Goal: Transaction & Acquisition: Obtain resource

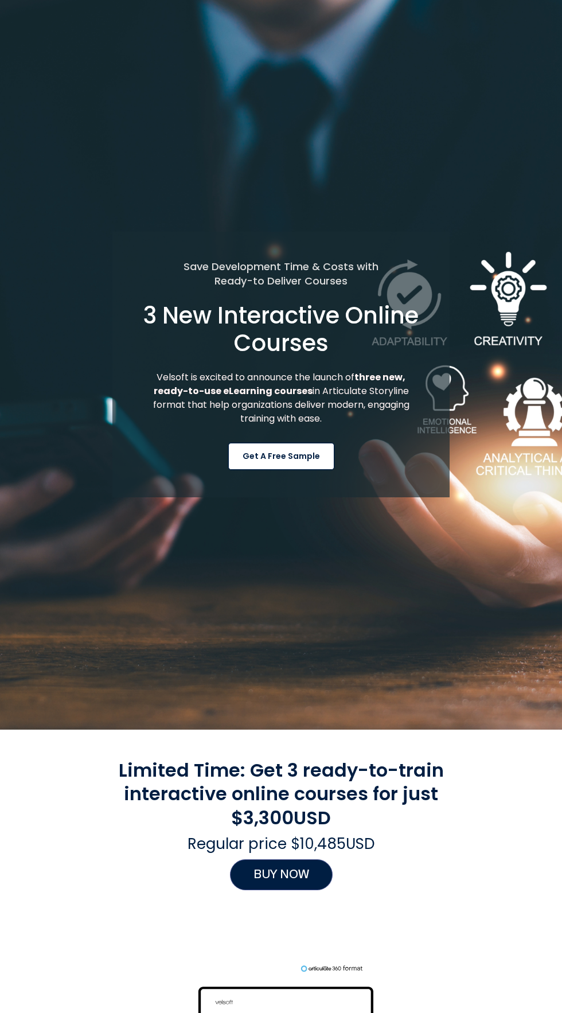
click at [284, 470] on Content "Get a Free Sample" at bounding box center [281, 456] width 106 height 27
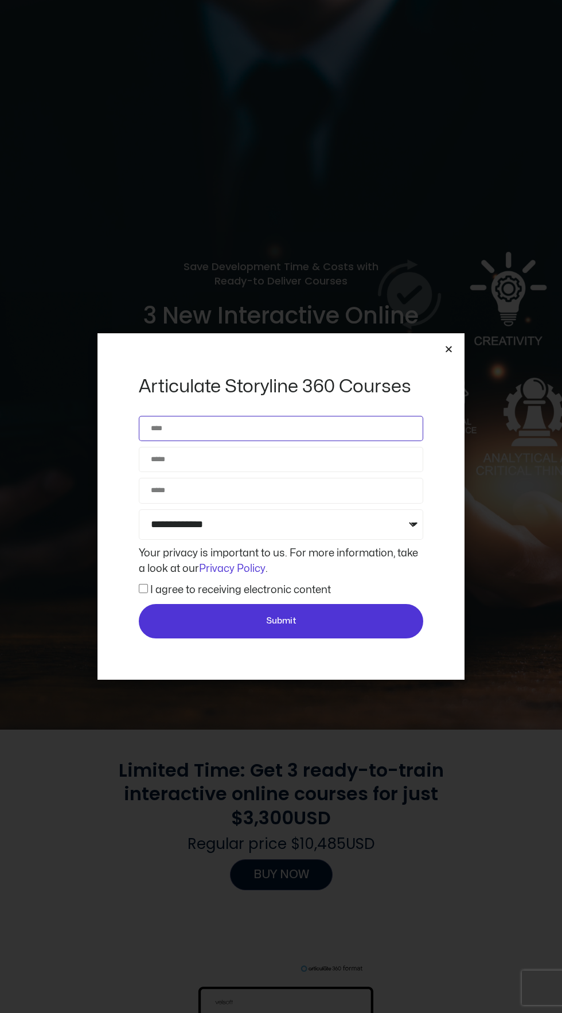
click at [333, 441] on input "Name" at bounding box center [281, 428] width 284 height 25
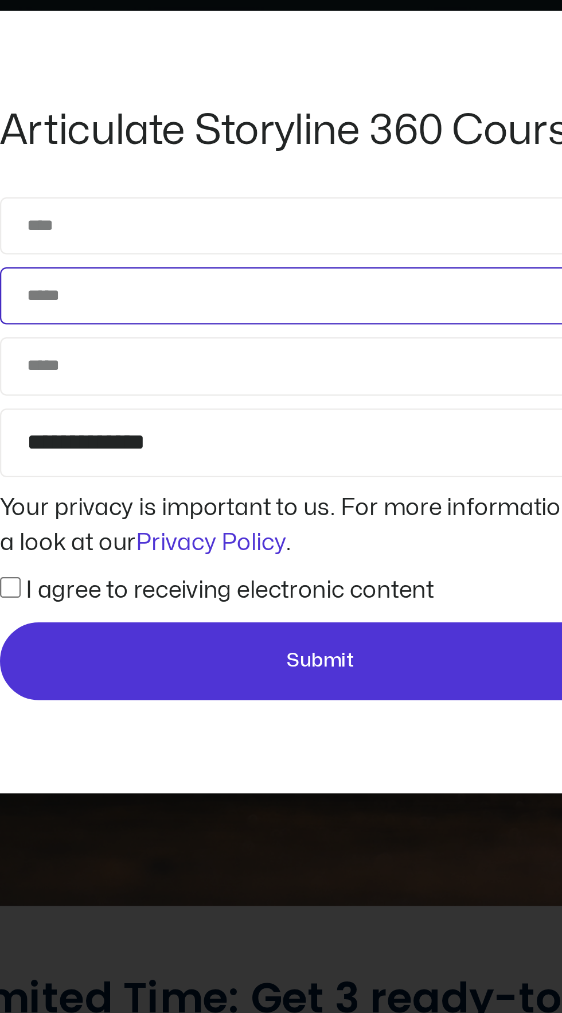
click at [250, 456] on input "Email" at bounding box center [281, 459] width 284 height 25
paste input "**********"
type input "*"
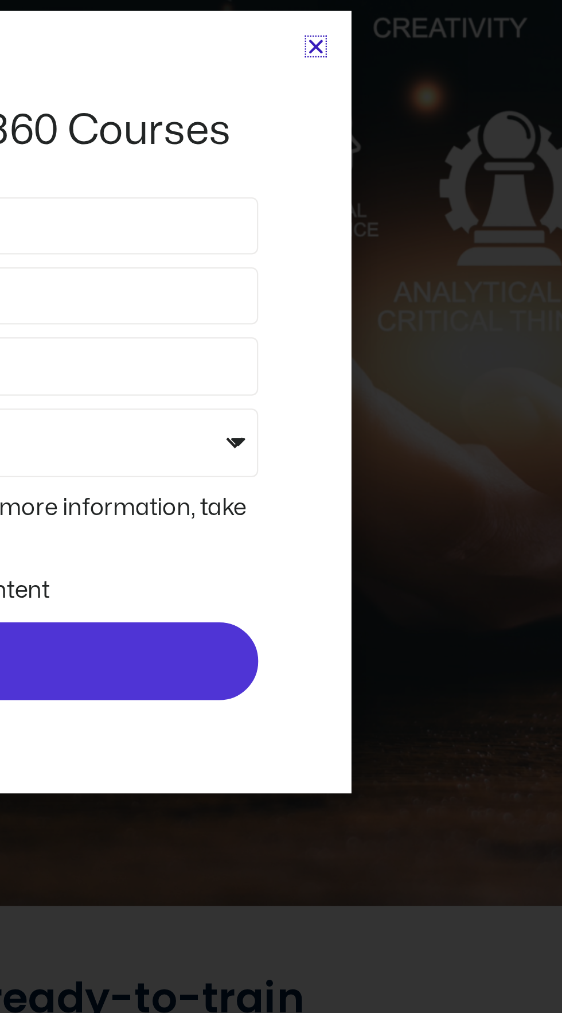
click at [448, 349] on icon "Close" at bounding box center [448, 349] width 9 height 9
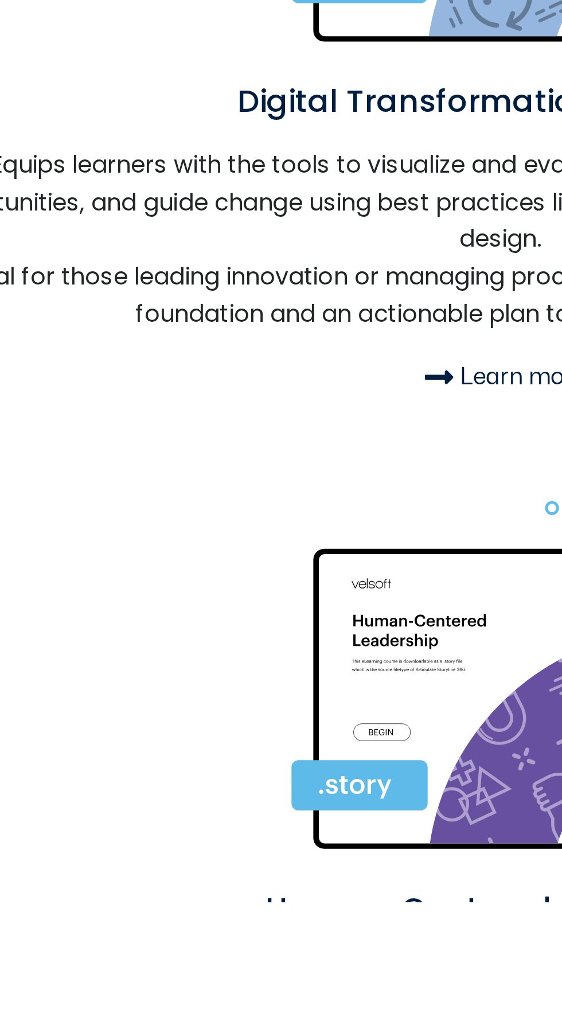
scroll to position [488, 0]
